Goal: Navigation & Orientation: Find specific page/section

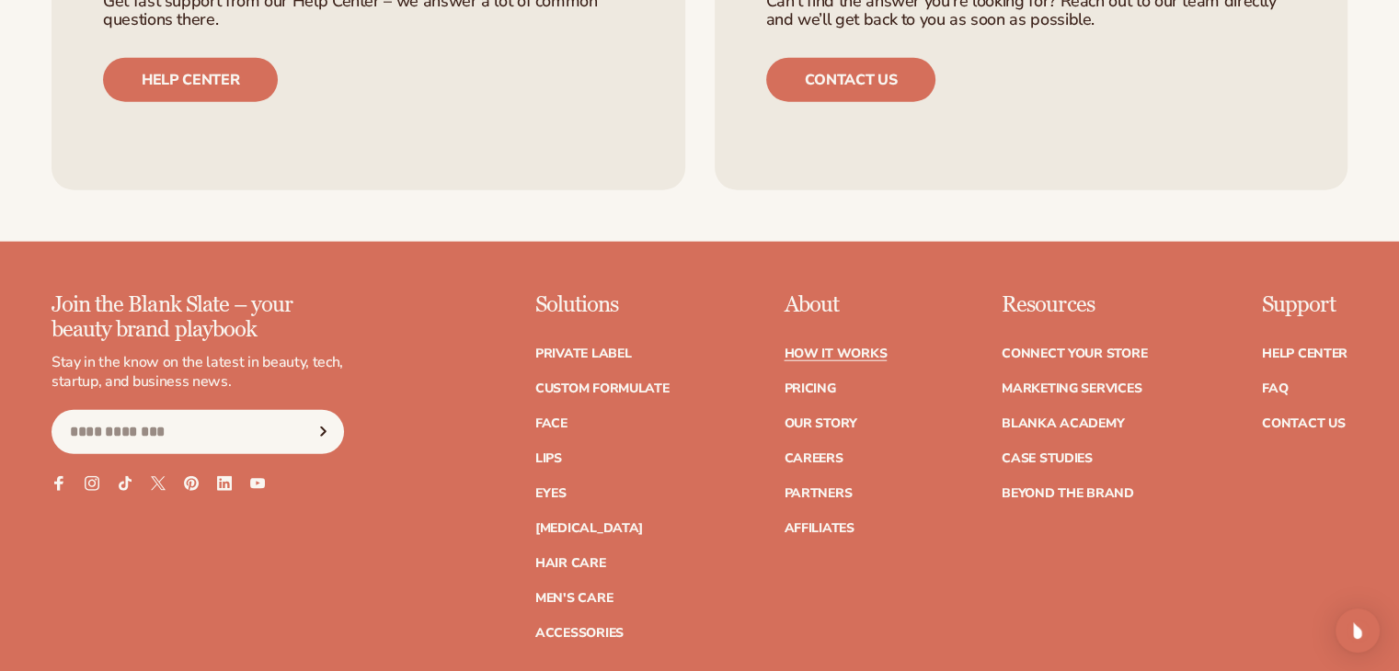
scroll to position [4597, 0]
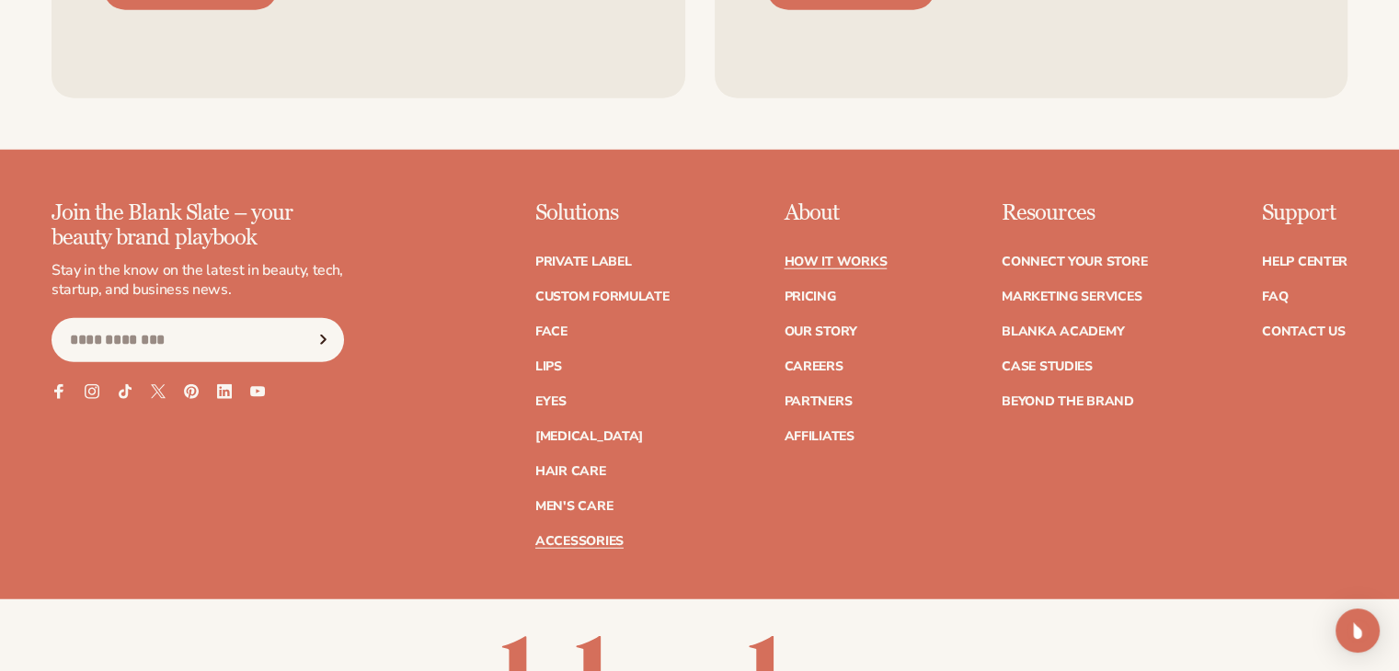
click at [570, 542] on link "Accessories" at bounding box center [579, 541] width 88 height 13
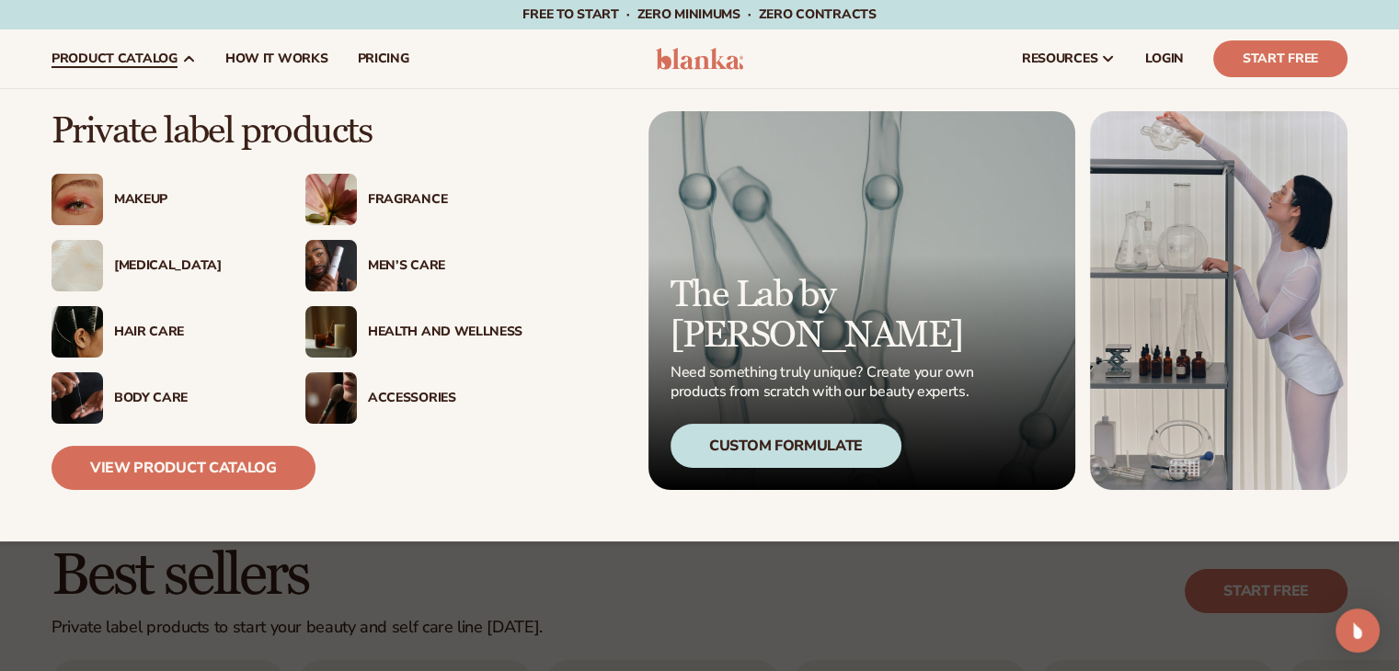
click at [401, 331] on div "Health And Wellness" at bounding box center [445, 333] width 154 height 16
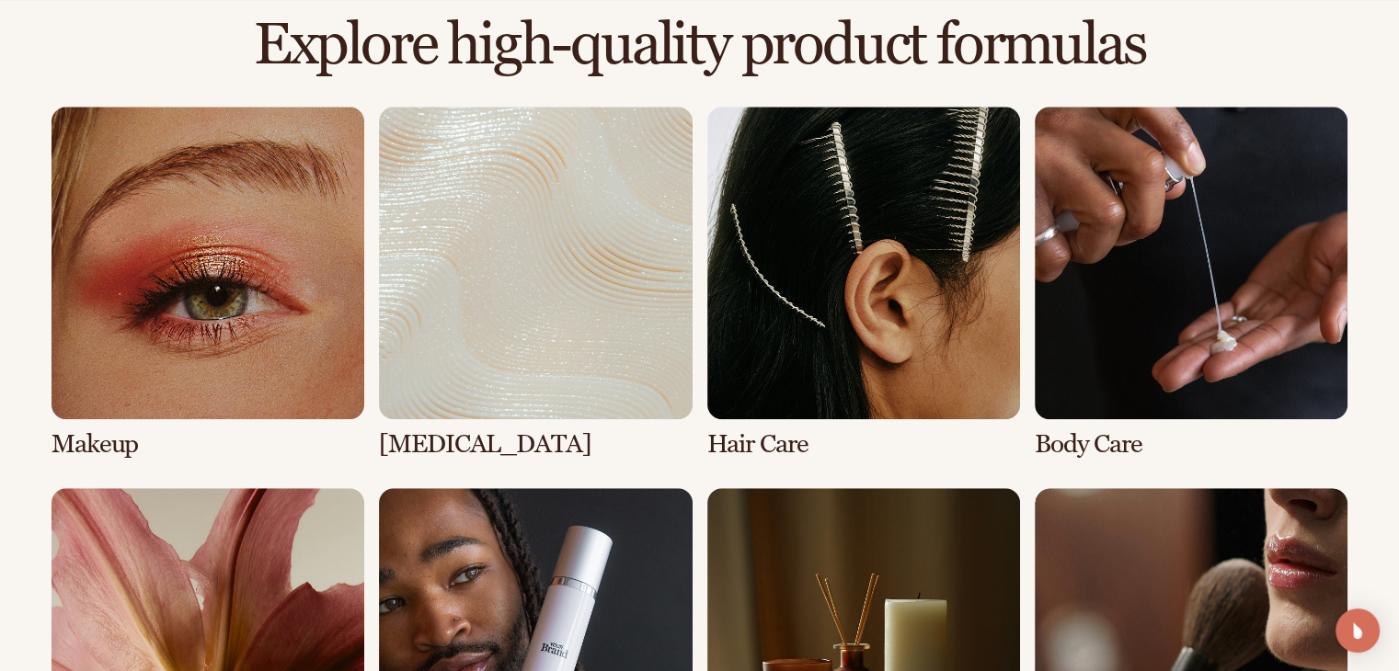
scroll to position [1287, 0]
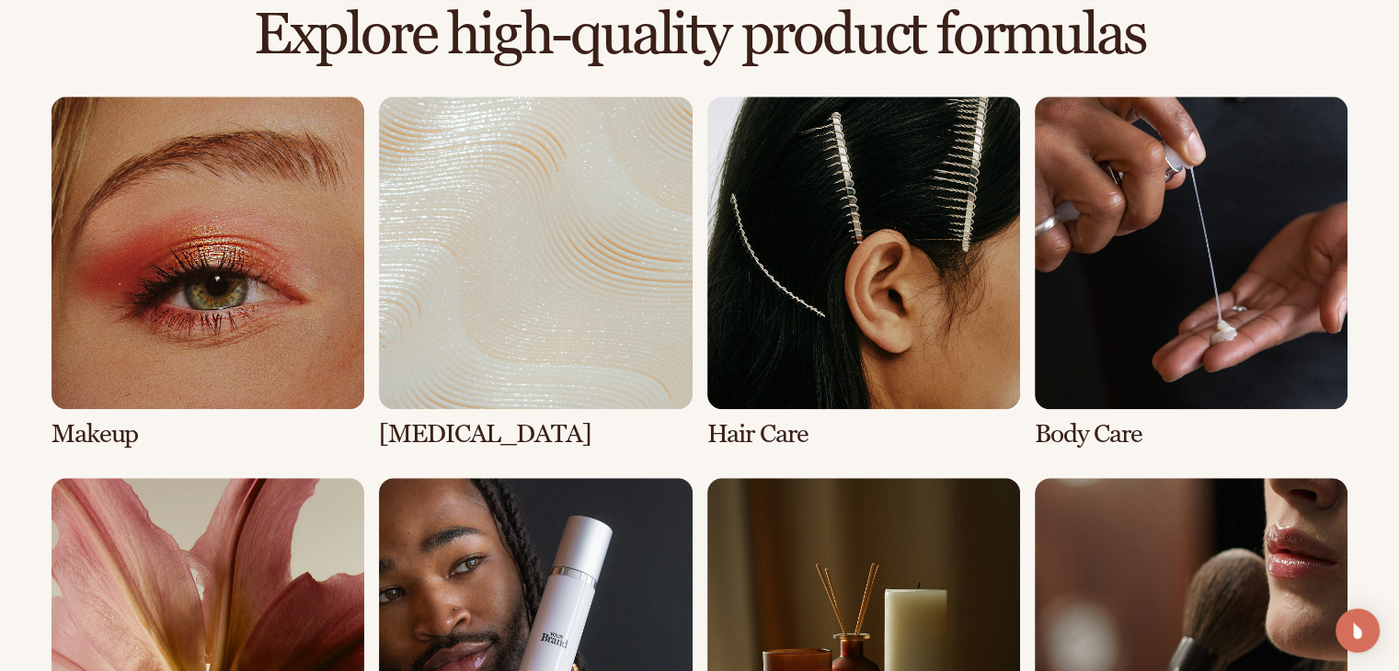
click at [809, 555] on link "7 / 8" at bounding box center [863, 654] width 313 height 352
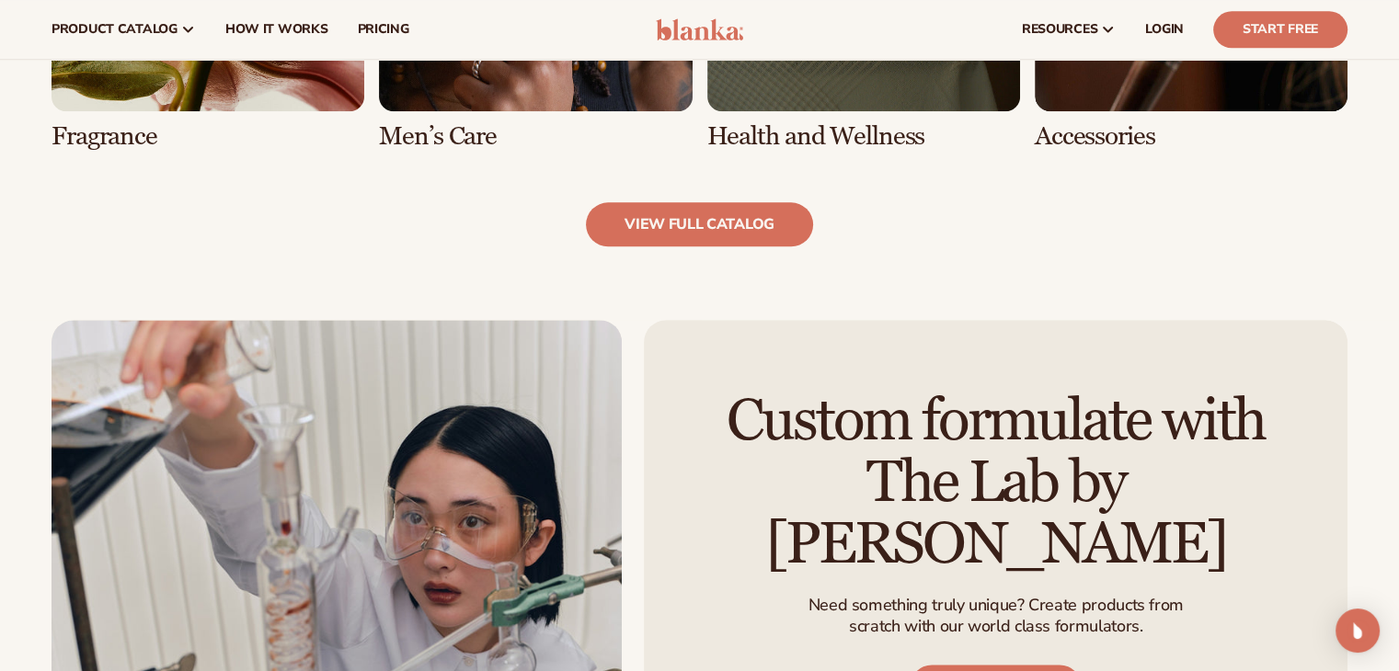
scroll to position [1747, 0]
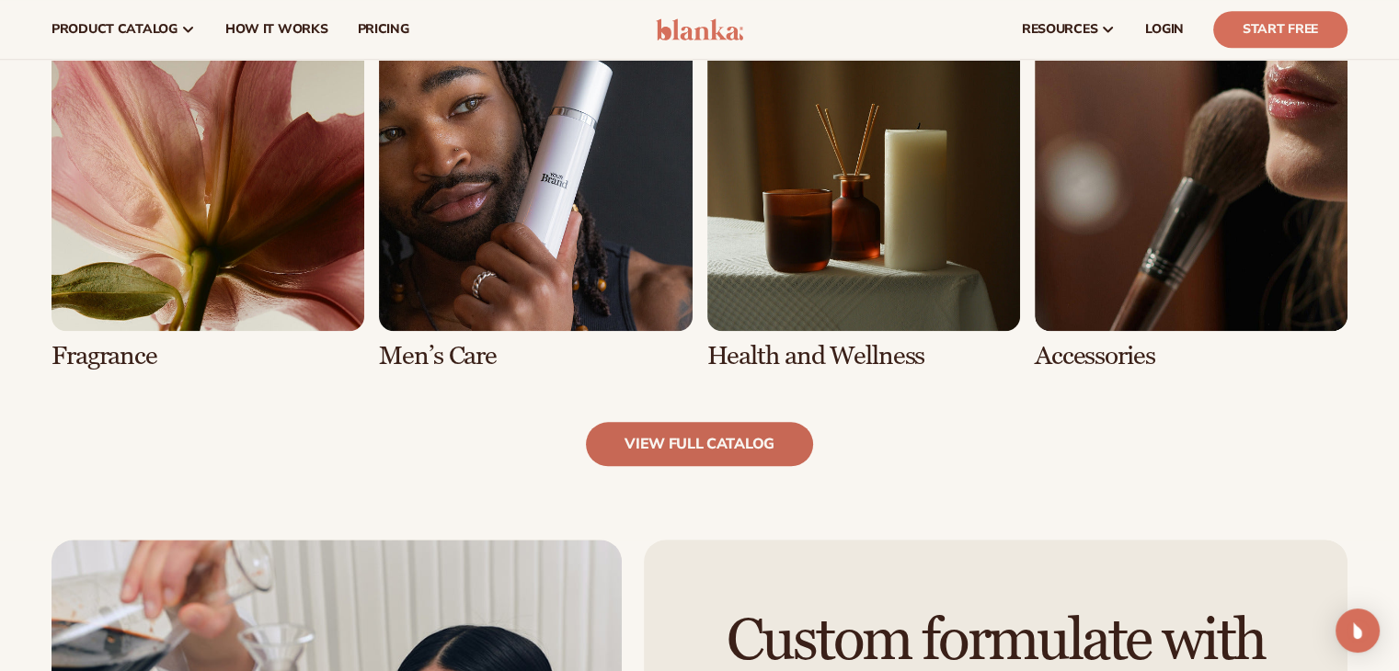
click at [687, 446] on link "view full catalog" at bounding box center [699, 444] width 227 height 44
